Goal: Task Accomplishment & Management: Use online tool/utility

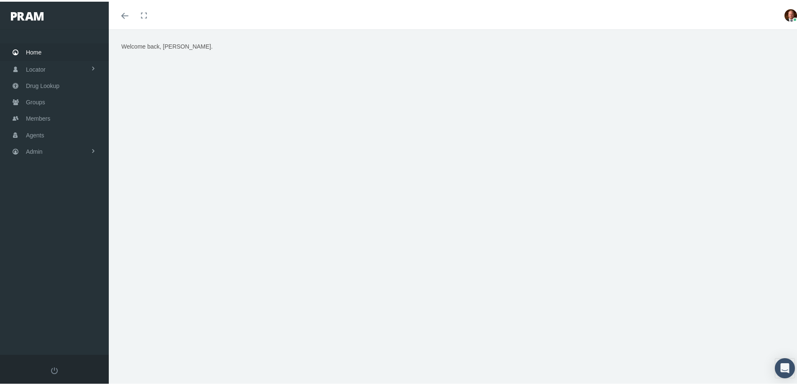
click at [35, 48] on span "Home" at bounding box center [33, 51] width 15 height 16
click at [36, 115] on span "Members" at bounding box center [38, 117] width 24 height 16
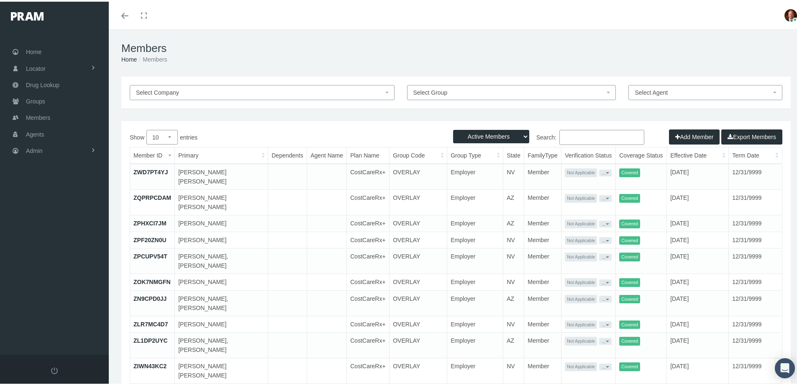
click at [575, 138] on input "Search:" at bounding box center [602, 135] width 85 height 15
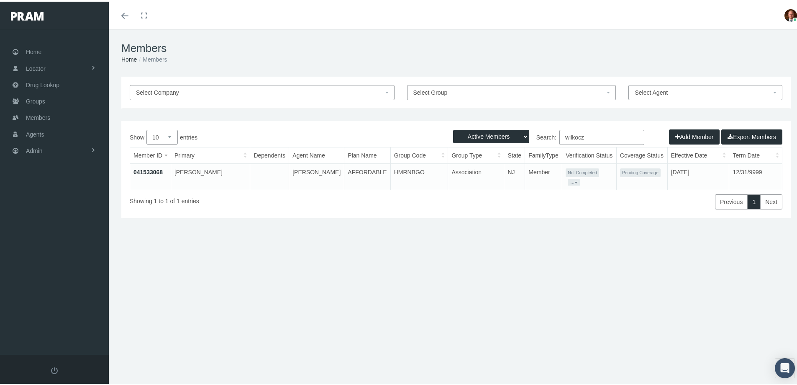
type input "wilkocz"
click at [154, 168] on link "041533068" at bounding box center [148, 170] width 29 height 7
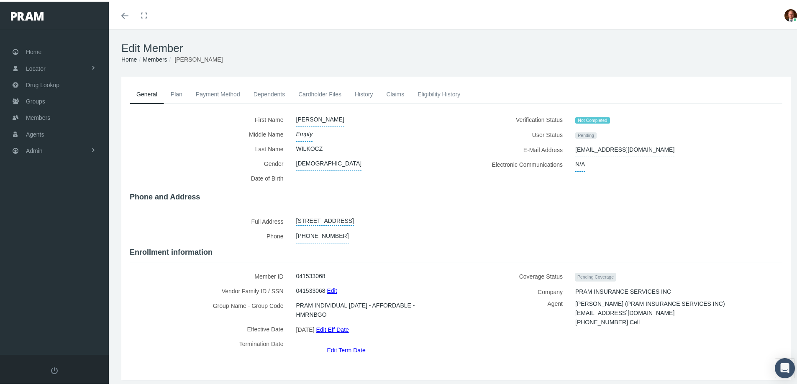
click at [354, 215] on link "[STREET_ADDRESS]" at bounding box center [325, 218] width 58 height 12
select select "NJ"
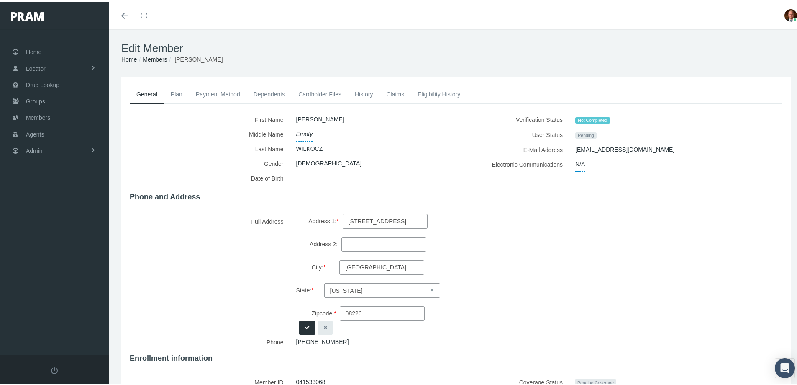
drag, startPoint x: 386, startPoint y: 215, endPoint x: 331, endPoint y: 220, distance: 55.1
click at [343, 220] on input "3509 HAVEN AVE" at bounding box center [385, 219] width 85 height 15
type input "3511 HAVEN AVE"
click at [305, 323] on icon "submit" at bounding box center [307, 326] width 5 height 8
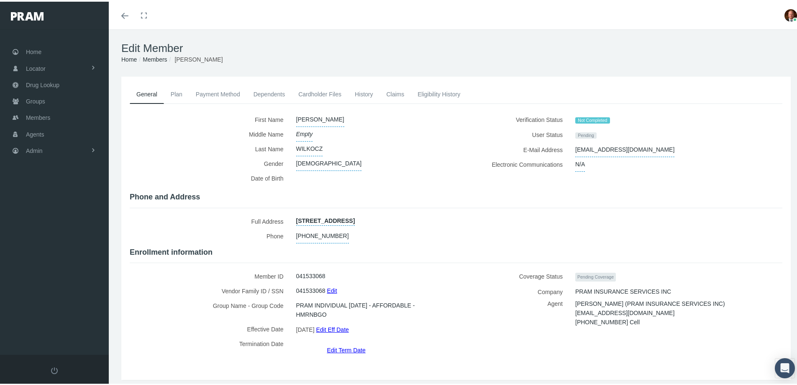
click at [365, 94] on link "History" at bounding box center [364, 92] width 32 height 18
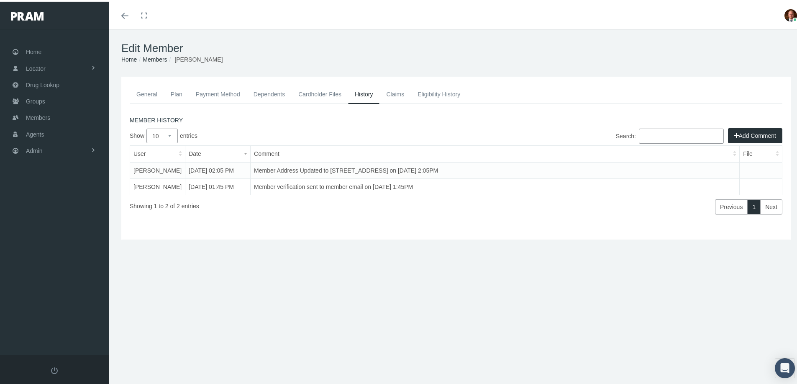
click at [141, 90] on link "General" at bounding box center [147, 92] width 34 height 18
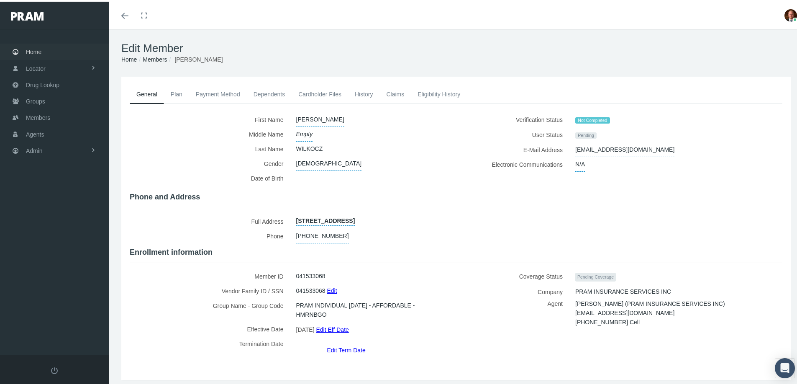
click at [30, 49] on span "Home" at bounding box center [33, 50] width 15 height 16
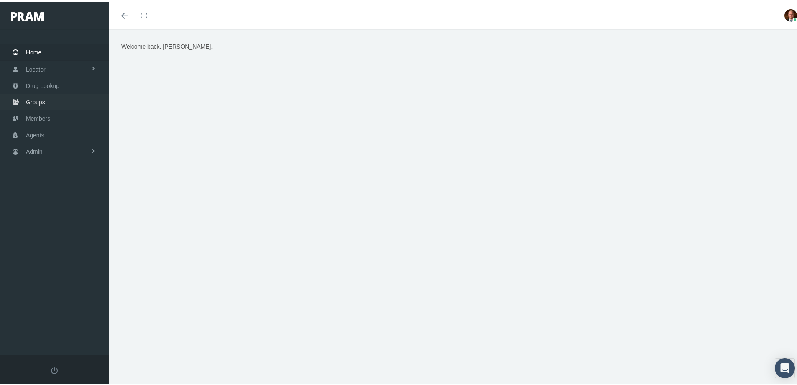
click at [39, 102] on span "Groups" at bounding box center [35, 101] width 19 height 16
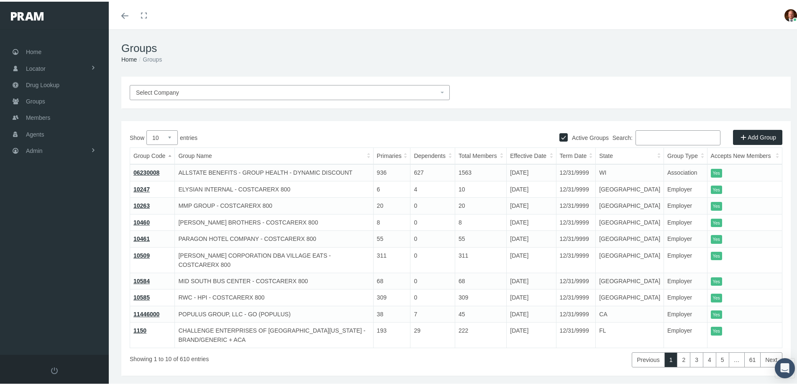
click at [650, 139] on input "Search:" at bounding box center [678, 136] width 85 height 15
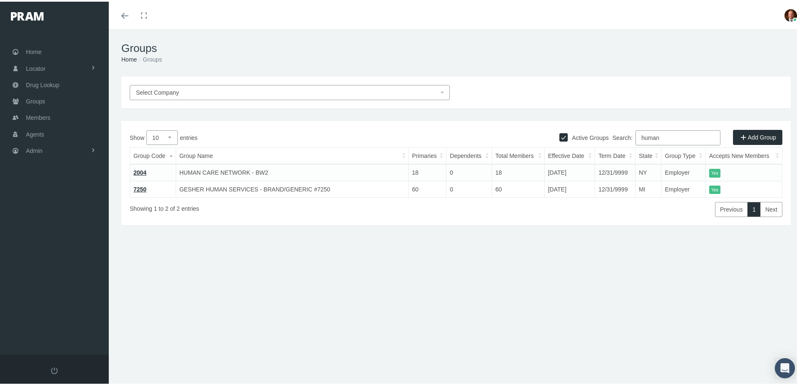
type input "human"
click at [136, 170] on link "2004" at bounding box center [140, 170] width 13 height 7
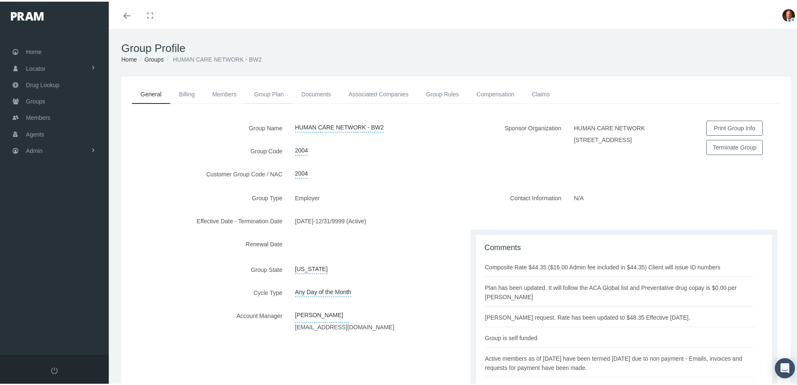
click at [269, 93] on link "Group Plan" at bounding box center [269, 92] width 47 height 18
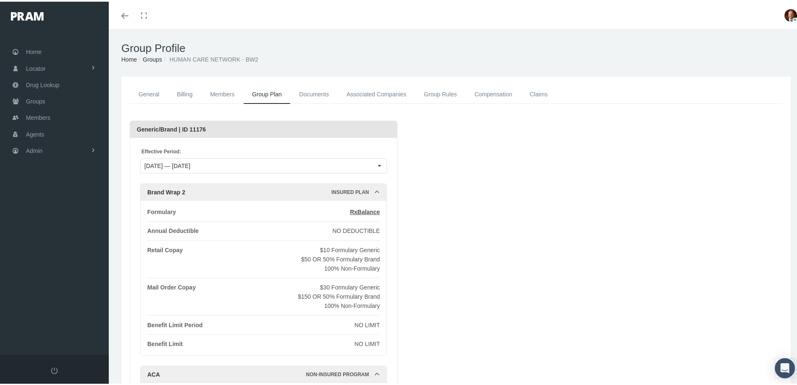
click at [151, 92] on link "General" at bounding box center [149, 92] width 39 height 19
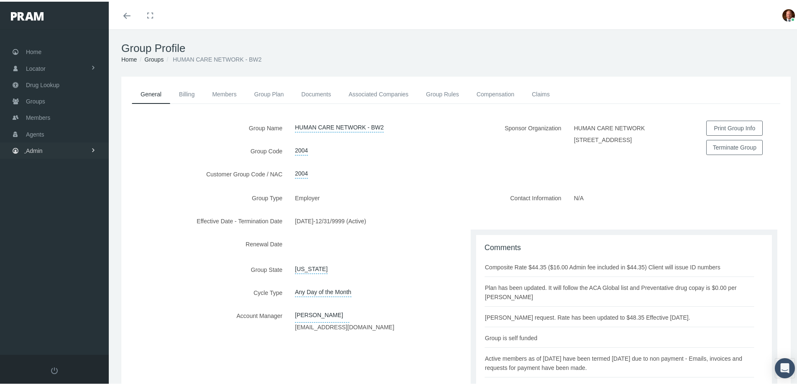
click at [46, 148] on link "Admin" at bounding box center [54, 149] width 109 height 16
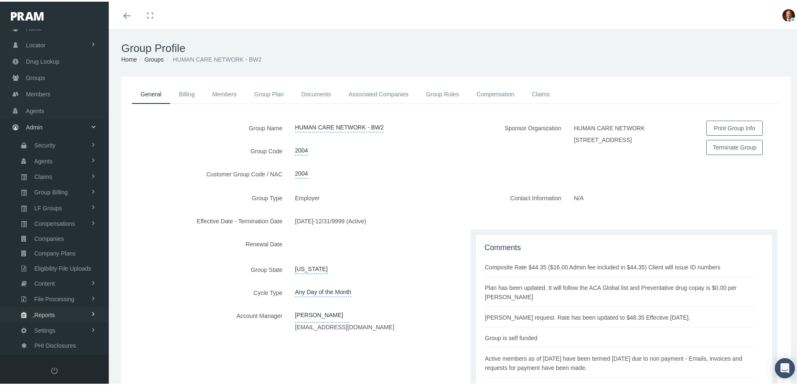
click at [56, 311] on link "Reports" at bounding box center [54, 312] width 109 height 15
click at [55, 330] on link "Reports" at bounding box center [54, 329] width 109 height 15
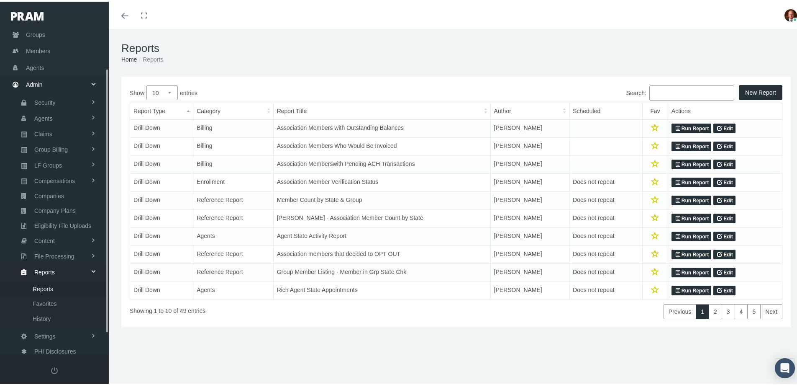
scroll to position [74, 0]
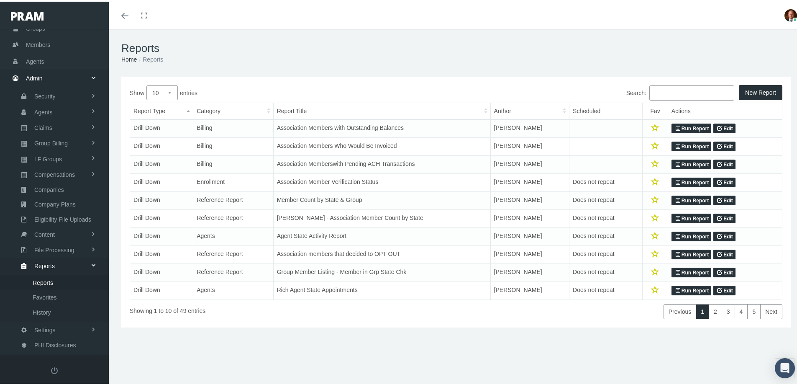
click at [681, 89] on input "Search:" at bounding box center [692, 91] width 85 height 15
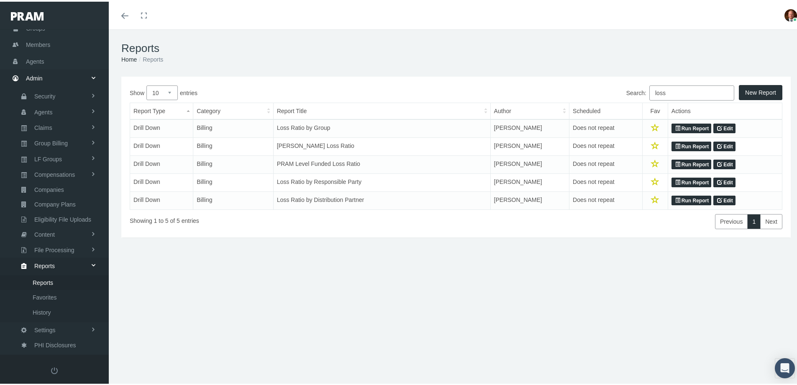
type input "loss"
click at [683, 127] on link "Run Report" at bounding box center [692, 127] width 40 height 10
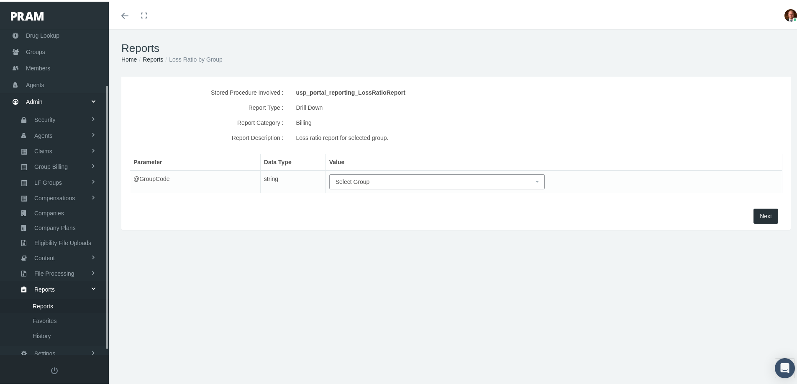
scroll to position [74, 0]
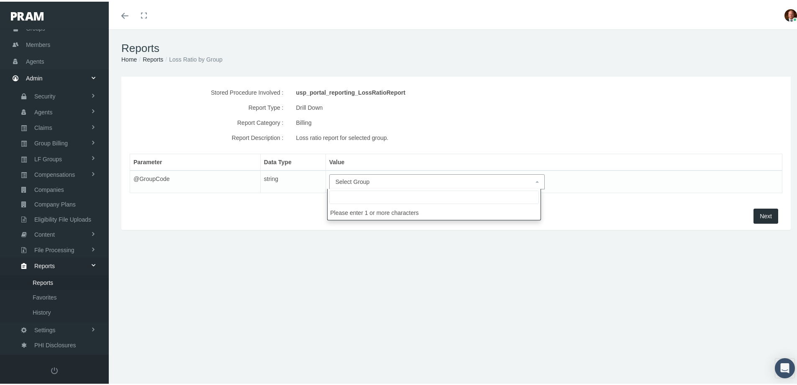
click at [377, 179] on span "Select Group" at bounding box center [435, 179] width 198 height 9
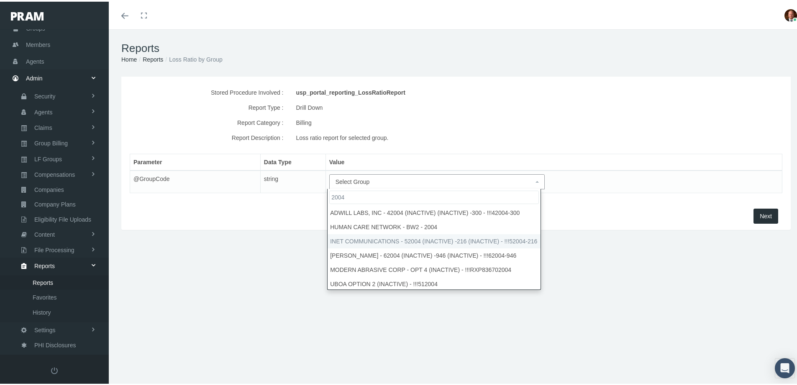
type input "2004"
select select "2004"
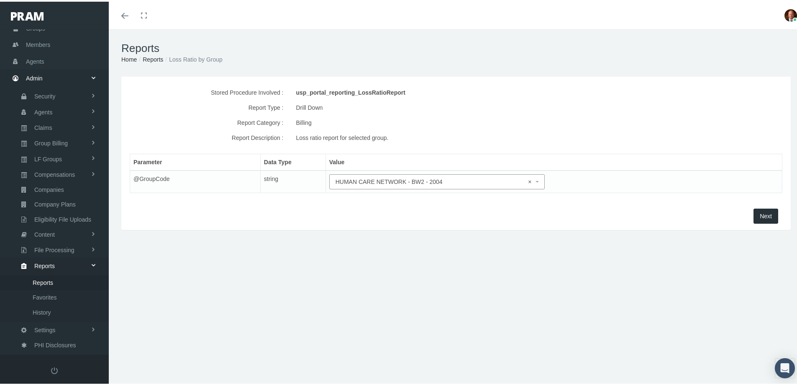
click at [754, 214] on button "Next" at bounding box center [766, 214] width 25 height 15
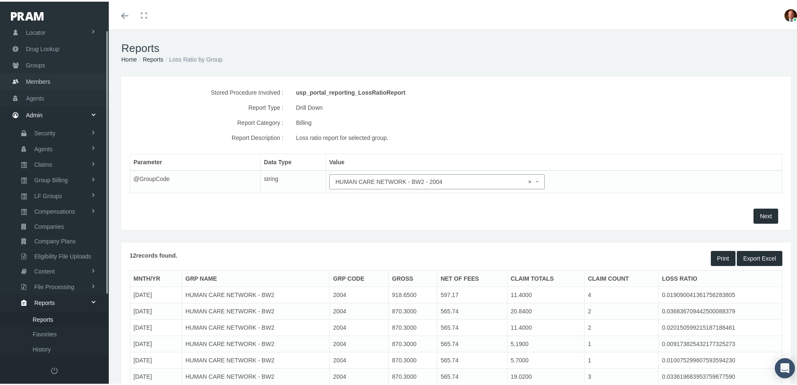
scroll to position [0, 0]
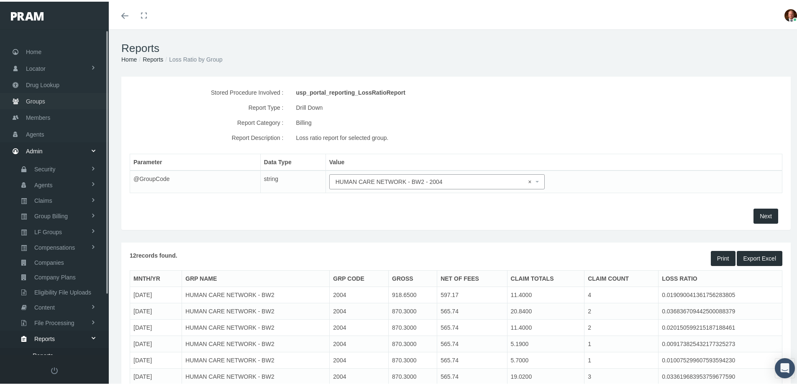
click at [40, 100] on span "Groups" at bounding box center [35, 100] width 19 height 16
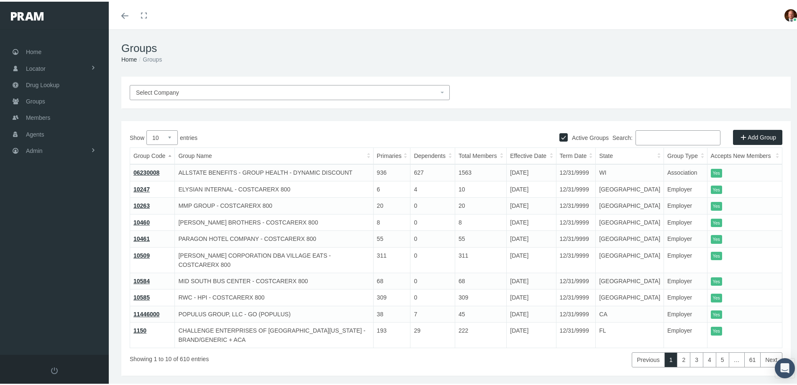
click at [652, 139] on input "Search:" at bounding box center [678, 136] width 85 height 15
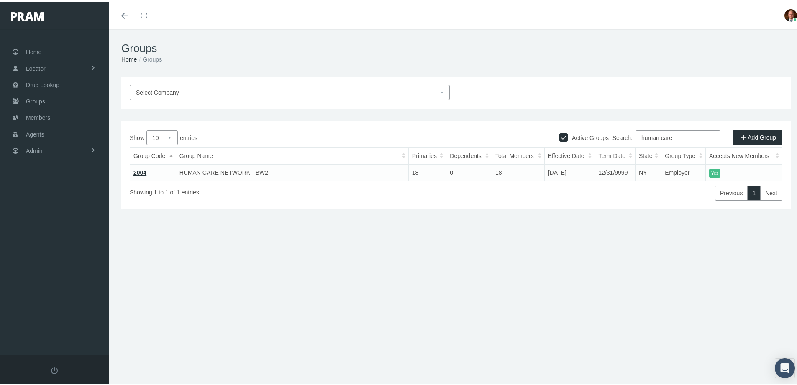
type input "human care"
click at [139, 170] on link "2004" at bounding box center [140, 170] width 13 height 7
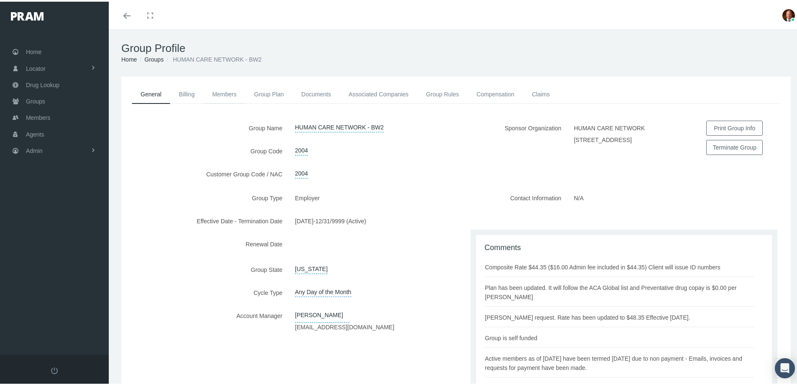
click at [227, 93] on link "Members" at bounding box center [224, 92] width 42 height 18
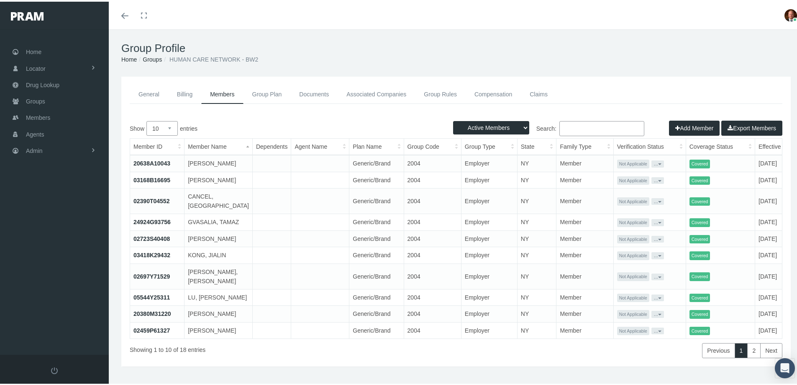
click at [149, 93] on link "General" at bounding box center [149, 92] width 39 height 19
